Goal: Task Accomplishment & Management: Use online tool/utility

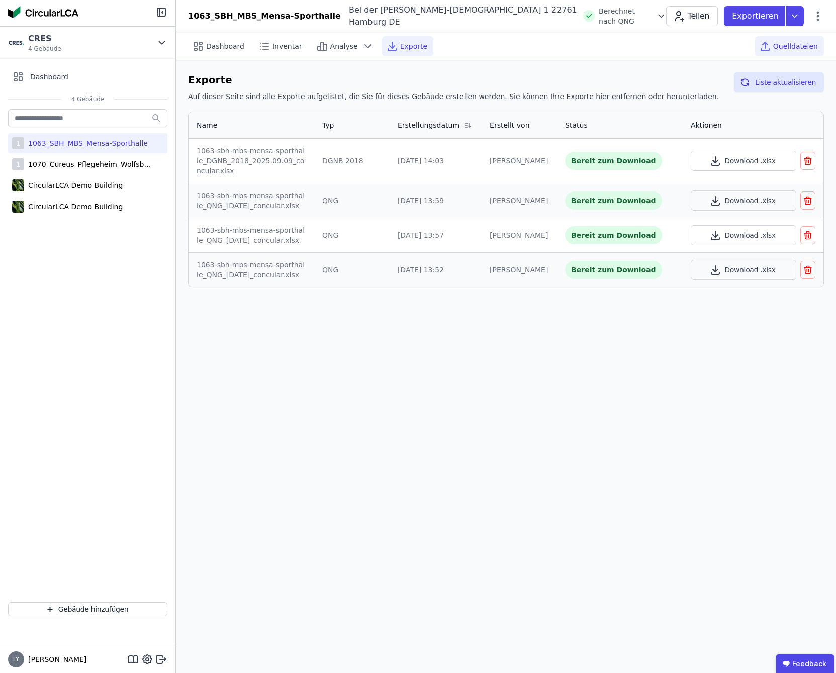
click at [806, 49] on span "Quelldateien" at bounding box center [795, 46] width 45 height 10
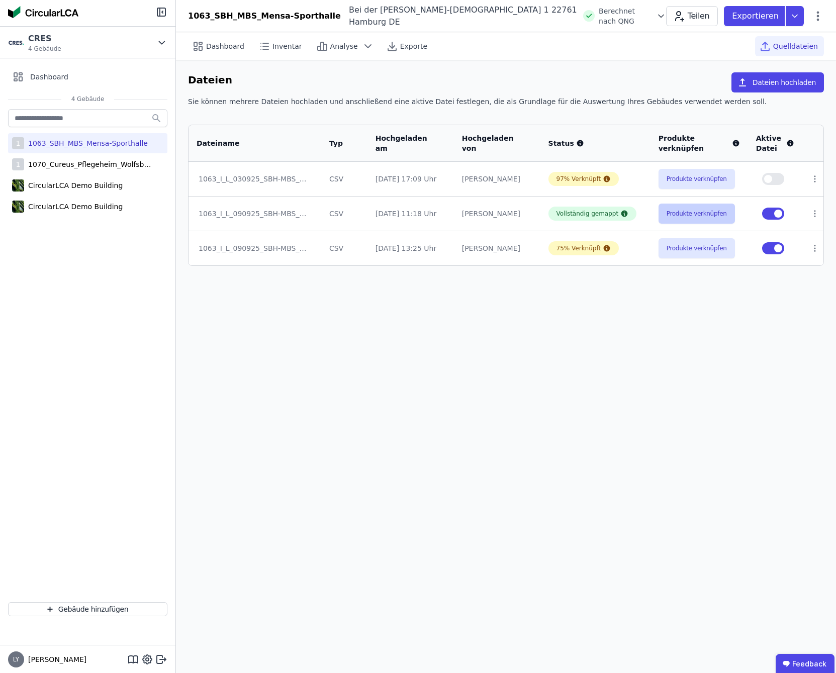
click at [678, 216] on button "Produkte verknüpfen" at bounding box center [696, 214] width 76 height 20
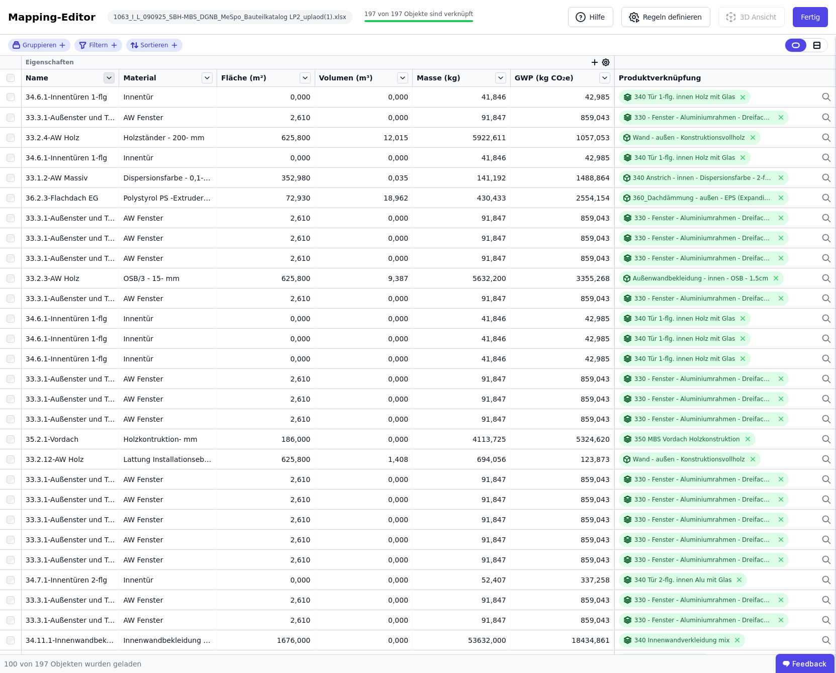
click at [108, 79] on icon at bounding box center [109, 77] width 11 height 11
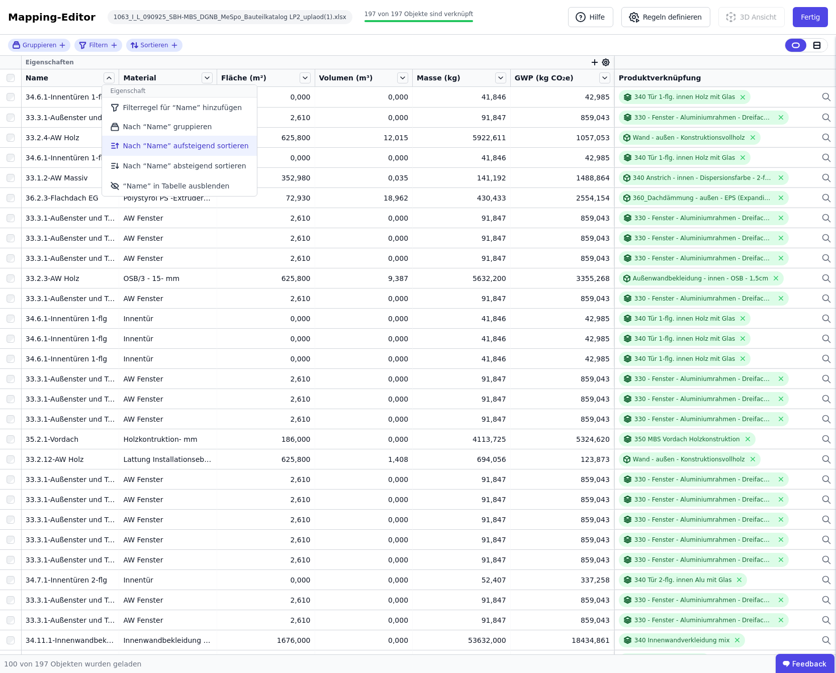
click at [183, 147] on li "Nach “Name” aufsteigend sortieren" at bounding box center [179, 146] width 154 height 20
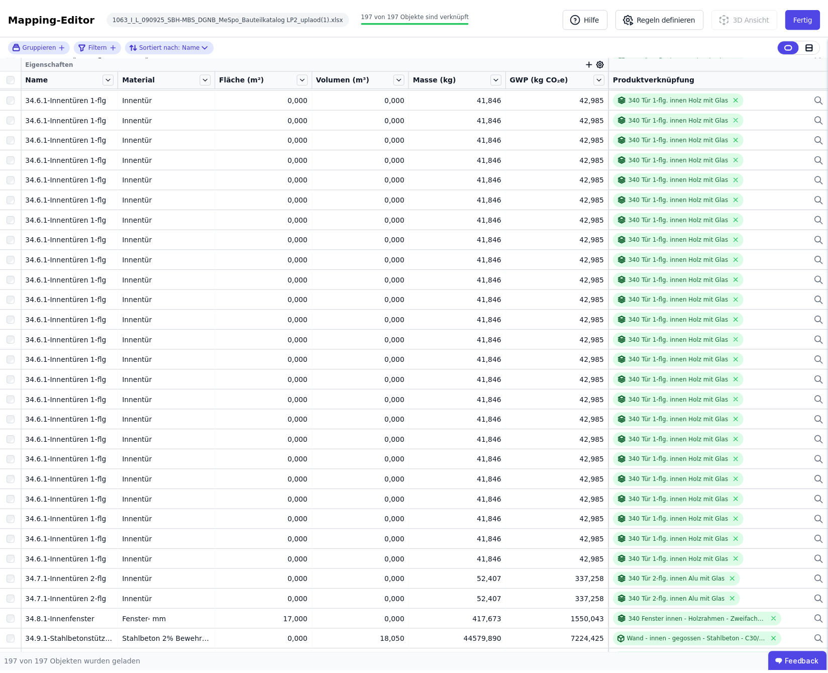
scroll to position [3351, 0]
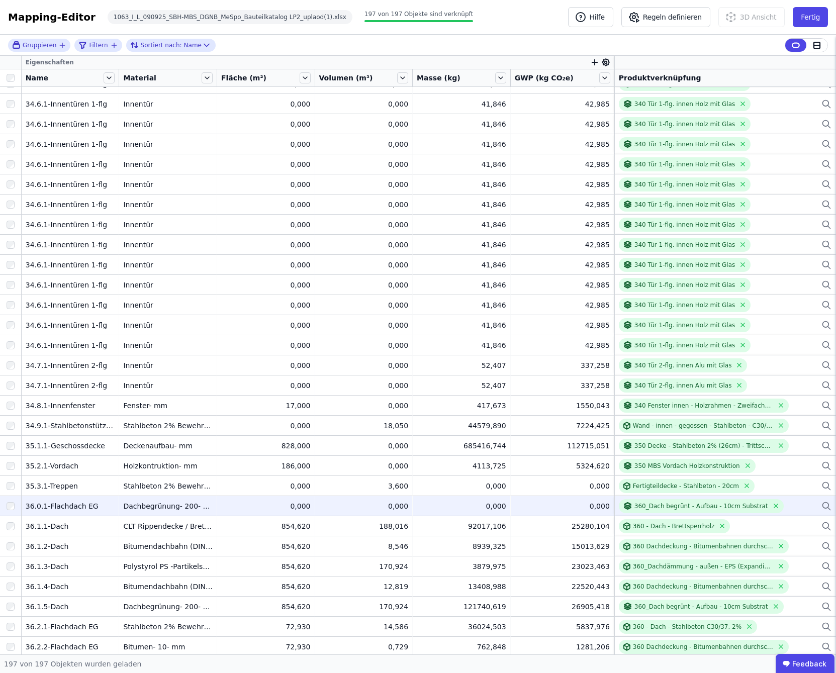
click at [297, 506] on div "0,000" at bounding box center [265, 506] width 89 height 10
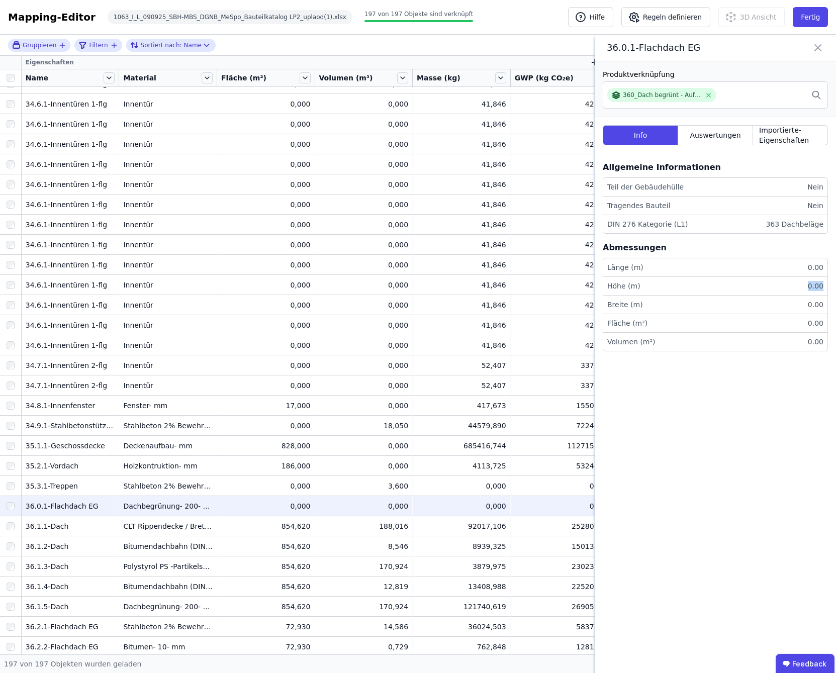
drag, startPoint x: 811, startPoint y: 283, endPoint x: 824, endPoint y: 287, distance: 13.8
click at [824, 287] on li "Höhe (m) 0.00" at bounding box center [715, 286] width 224 height 19
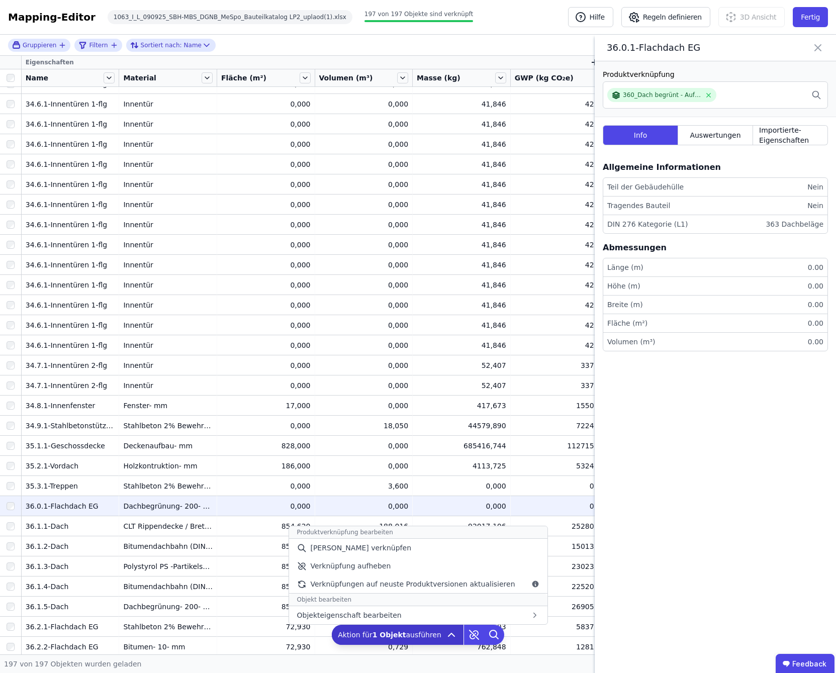
click at [448, 636] on icon at bounding box center [451, 634] width 6 height 3
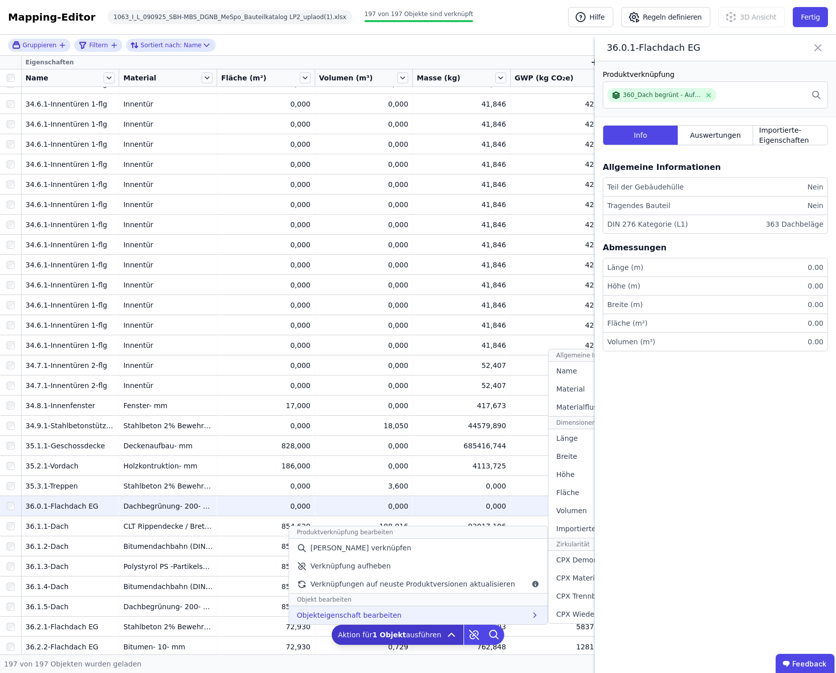
click at [414, 615] on div "Objekteigenschaft bearbeiten Allgemeine Informationen Name Material Materialflu…" at bounding box center [418, 615] width 258 height 18
click at [581, 492] on div "Fläche" at bounding box center [623, 493] width 150 height 18
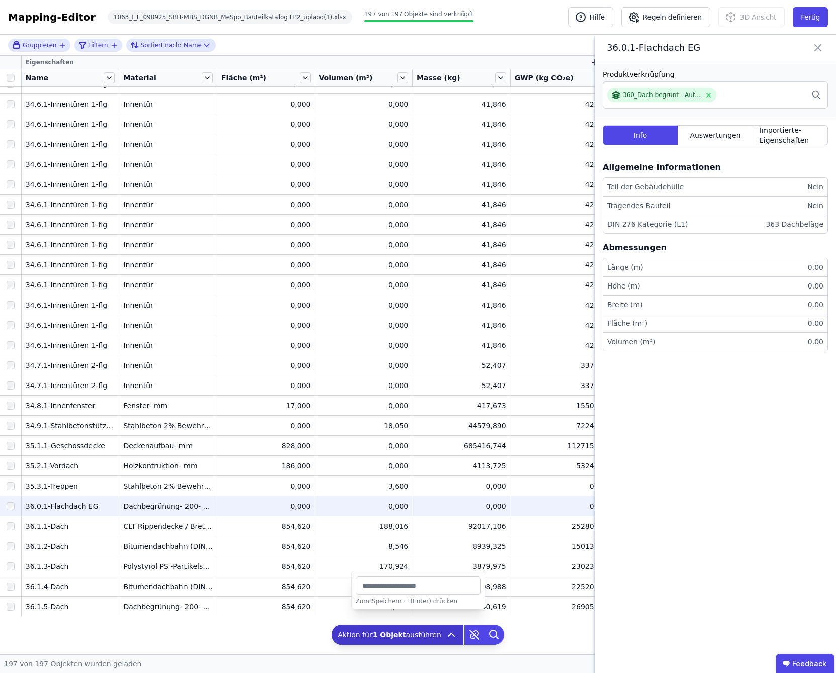
type input "***"
type input "******"
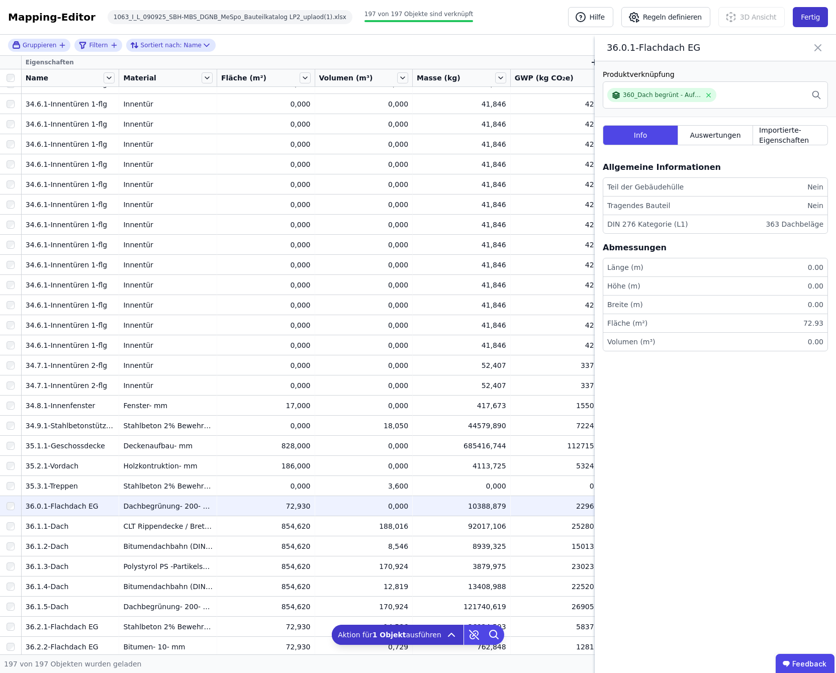
click at [817, 17] on button "Fertig" at bounding box center [810, 17] width 35 height 20
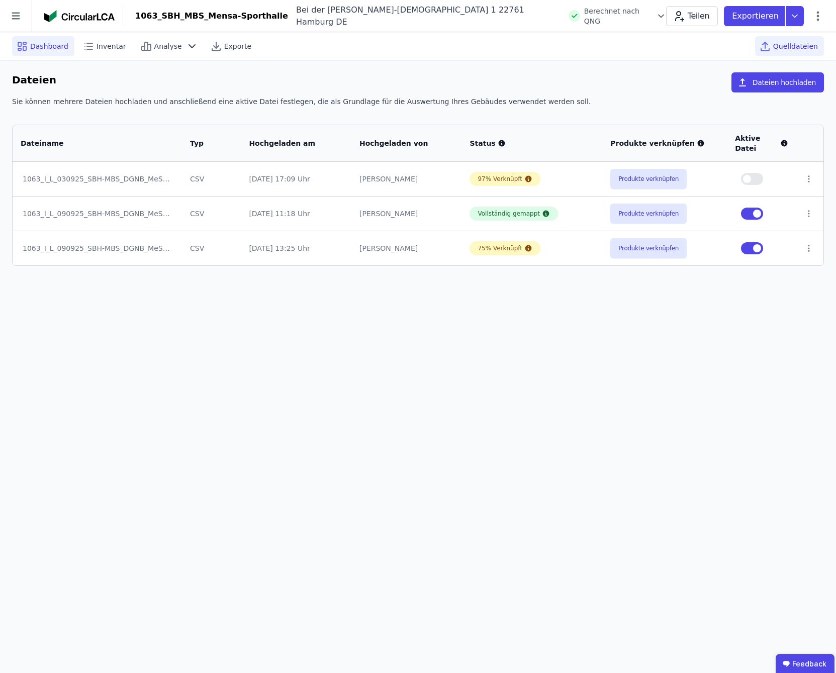
click at [46, 40] on div "Dashboard" at bounding box center [43, 46] width 62 height 20
select select "*"
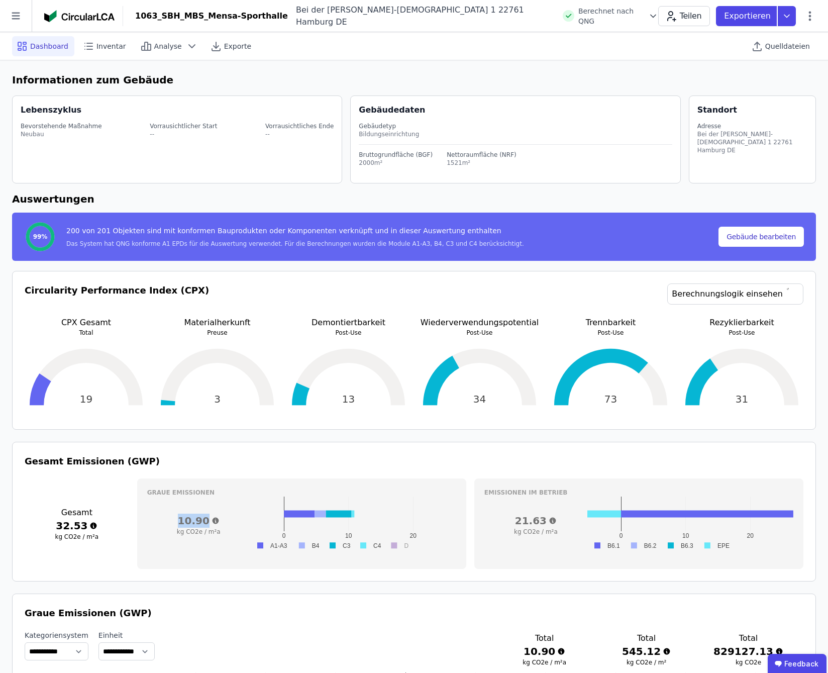
drag, startPoint x: 183, startPoint y: 520, endPoint x: 224, endPoint y: 522, distance: 40.3
click at [224, 522] on h3 "10.90" at bounding box center [198, 521] width 103 height 14
